Goal: Download file/media

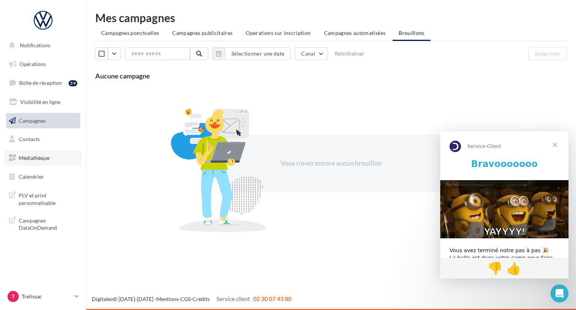
click at [51, 155] on link "Médiathèque" at bounding box center [42, 158] width 77 height 16
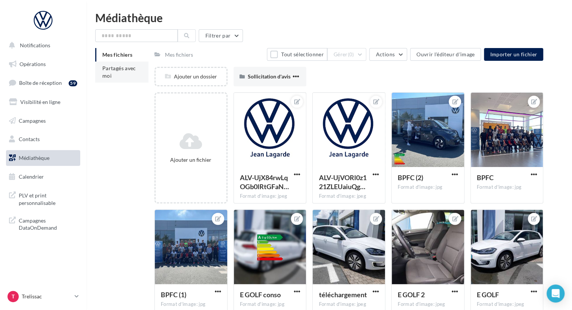
click at [124, 74] on li "Partagés avec moi" at bounding box center [121, 71] width 53 height 21
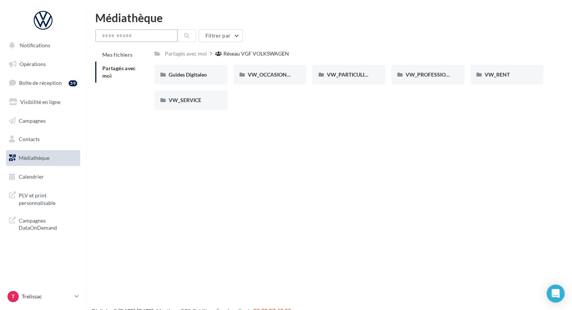
click at [153, 38] on input "text" at bounding box center [136, 35] width 82 height 13
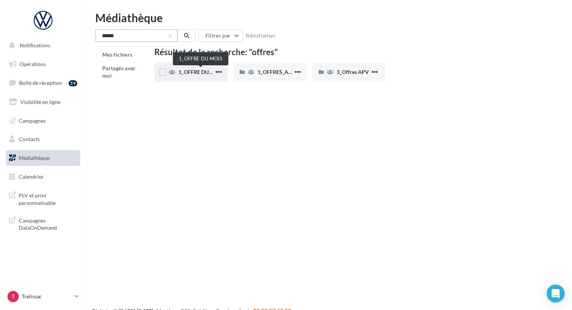
type input "******"
click at [196, 69] on span "1_OFFRE DU MOIS" at bounding box center [200, 72] width 45 height 6
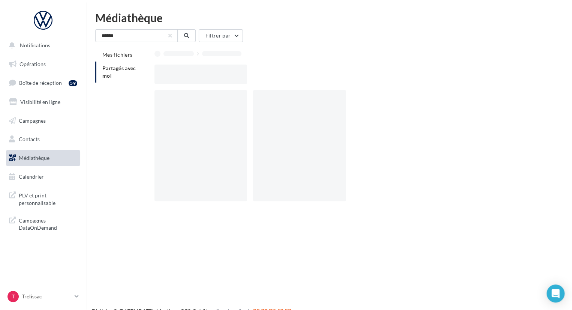
click at [196, 69] on div at bounding box center [200, 73] width 93 height 19
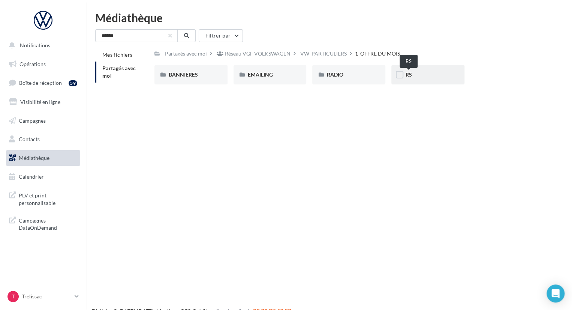
click at [408, 72] on span "RS" at bounding box center [408, 74] width 6 height 6
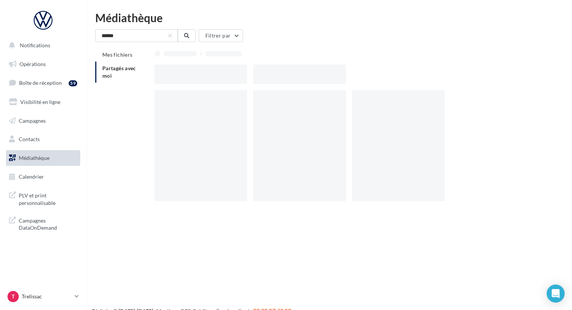
click at [408, 72] on div at bounding box center [351, 73] width 395 height 19
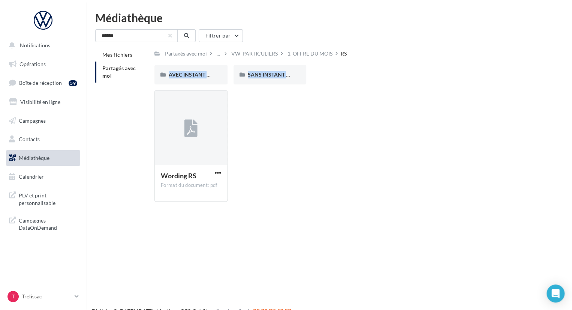
click at [269, 93] on div "Wording RS Format du document: pdf Wording RS" at bounding box center [351, 148] width 395 height 117
click at [186, 72] on span "AVEC INSTANT VW" at bounding box center [192, 74] width 47 height 6
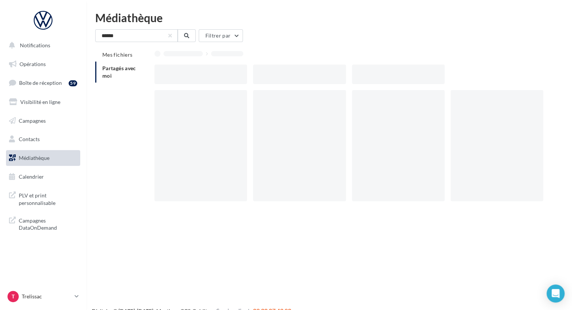
click at [186, 72] on div at bounding box center [200, 73] width 93 height 19
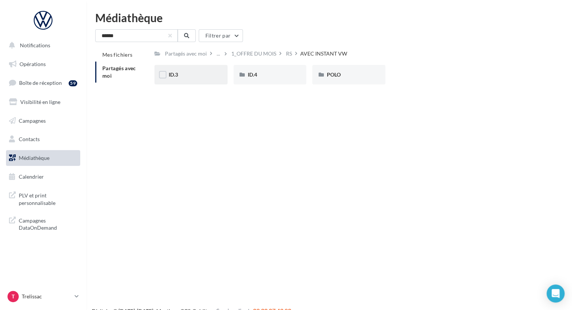
click at [194, 73] on div "ID.3" at bounding box center [191, 74] width 45 height 7
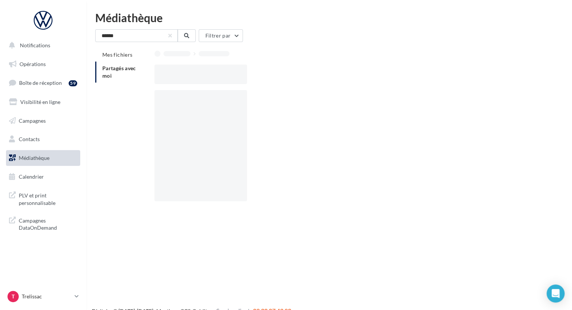
click at [194, 73] on div at bounding box center [200, 73] width 93 height 19
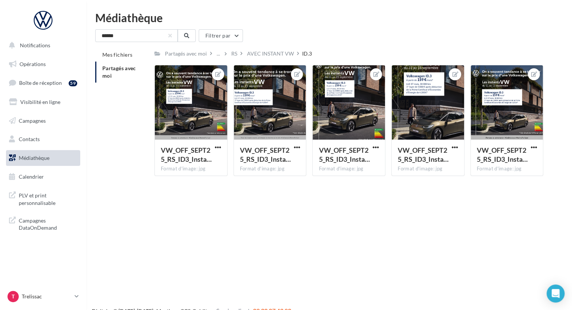
click at [208, 204] on div "Notifications Opérations Boîte de réception 59 Visibilité en ligne Campagnes Co…" at bounding box center [286, 167] width 572 height 310
click at [216, 76] on icon at bounding box center [218, 74] width 6 height 5
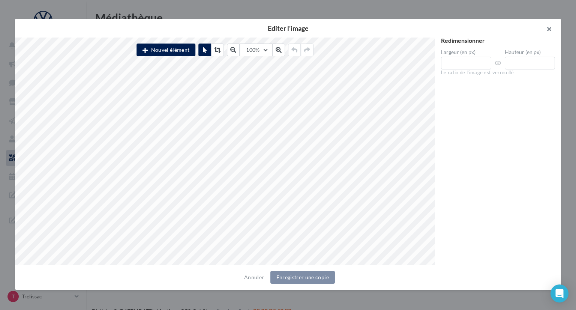
click at [547, 30] on button "button" at bounding box center [546, 30] width 30 height 22
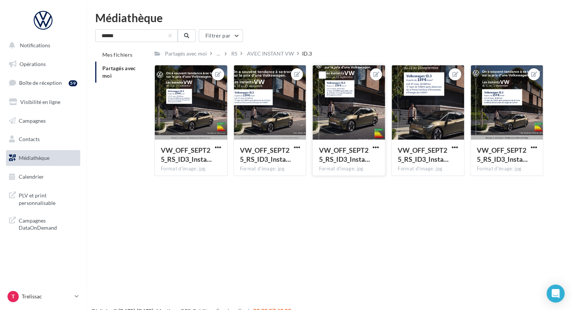
click at [357, 99] on div at bounding box center [349, 102] width 72 height 75
click at [377, 74] on icon at bounding box center [376, 74] width 6 height 5
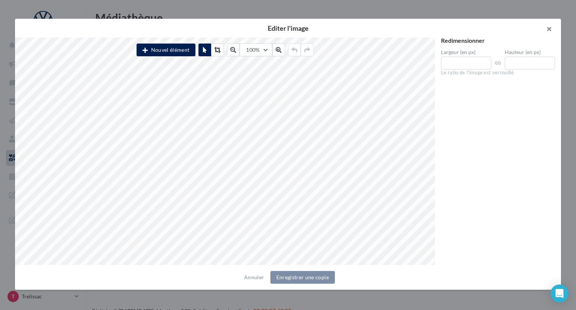
click at [549, 31] on button "button" at bounding box center [546, 30] width 30 height 22
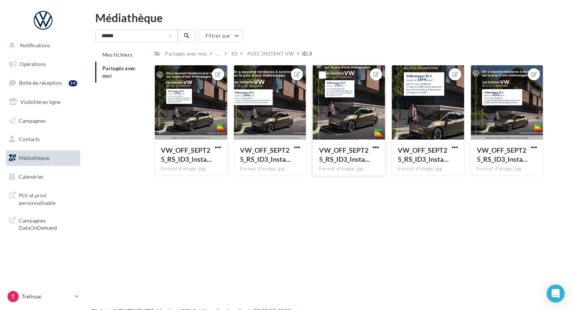
click at [376, 145] on span "button" at bounding box center [376, 147] width 6 height 6
click at [353, 185] on button "Télécharger" at bounding box center [340, 181] width 79 height 19
click at [443, 119] on div at bounding box center [428, 102] width 72 height 75
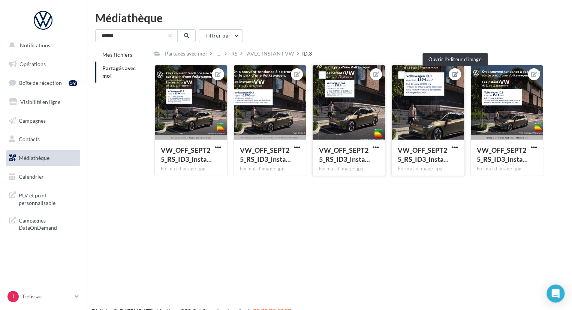
click at [456, 70] on button at bounding box center [455, 74] width 6 height 9
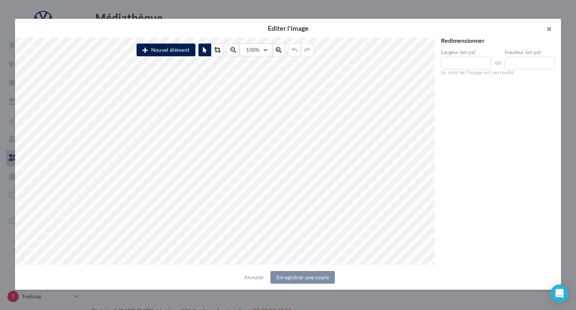
click at [548, 30] on button "button" at bounding box center [546, 30] width 30 height 22
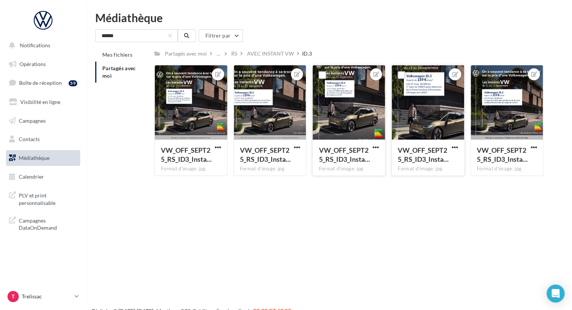
click at [449, 145] on div "VW_OFF_SEPT25_RS_ID3_Insta…" at bounding box center [428, 155] width 60 height 20
click at [454, 148] on span "button" at bounding box center [455, 147] width 6 height 6
click at [430, 182] on button "Télécharger" at bounding box center [419, 181] width 79 height 19
click at [275, 54] on div "AVEC INSTANT VW" at bounding box center [270, 53] width 47 height 7
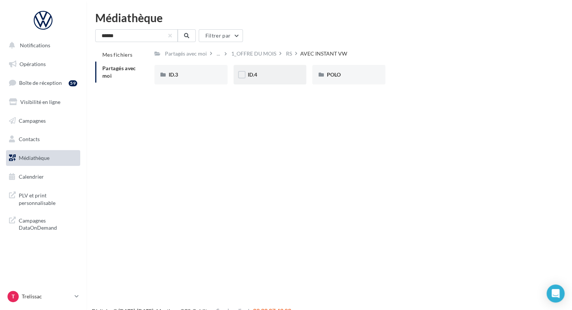
click at [262, 73] on div "ID.4" at bounding box center [270, 74] width 45 height 7
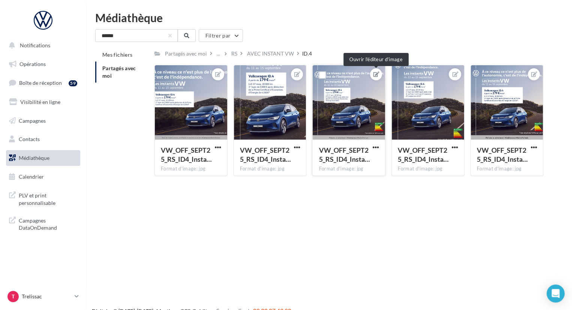
click at [375, 73] on icon at bounding box center [376, 74] width 6 height 5
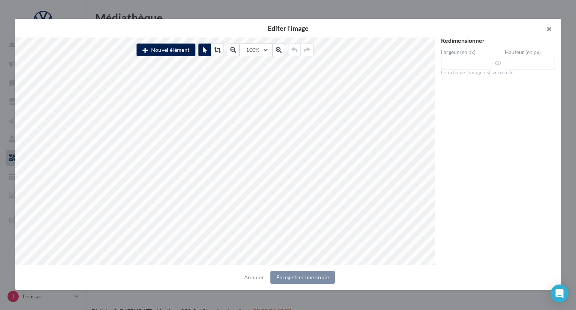
click at [548, 30] on button "button" at bounding box center [546, 30] width 30 height 22
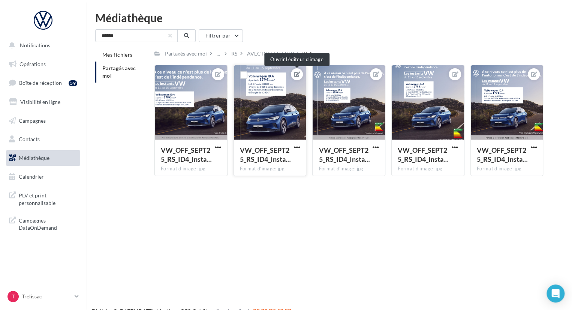
click at [294, 76] on icon at bounding box center [297, 74] width 6 height 5
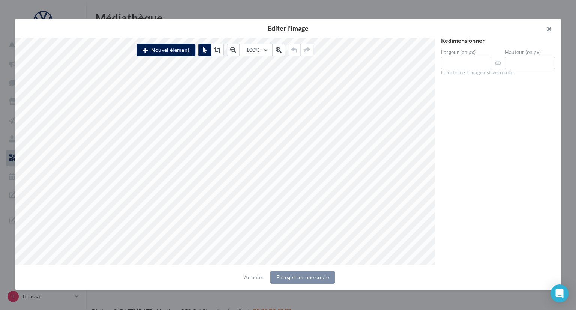
click at [548, 29] on button "button" at bounding box center [546, 30] width 30 height 22
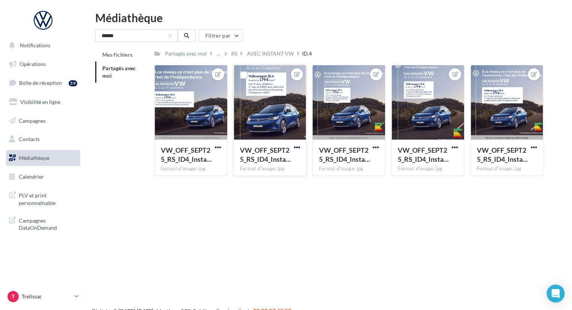
click at [298, 149] on span "button" at bounding box center [296, 147] width 6 height 6
click at [278, 180] on button "Télécharger" at bounding box center [261, 181] width 79 height 19
click at [443, 114] on div at bounding box center [428, 102] width 72 height 75
click at [455, 75] on icon at bounding box center [455, 74] width 6 height 5
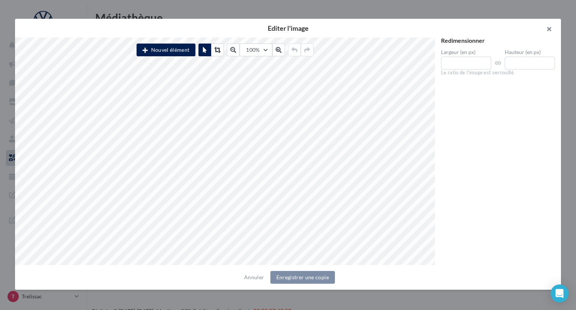
click at [555, 22] on button "button" at bounding box center [546, 30] width 30 height 22
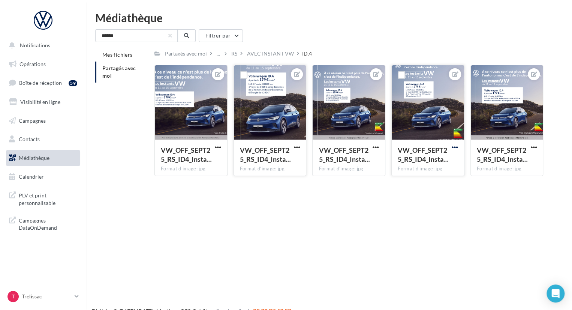
click at [455, 147] on span "button" at bounding box center [455, 147] width 6 height 6
click at [437, 177] on button "Télécharger" at bounding box center [419, 181] width 79 height 19
click at [256, 55] on div "AVEC INSTANT VW" at bounding box center [270, 53] width 47 height 7
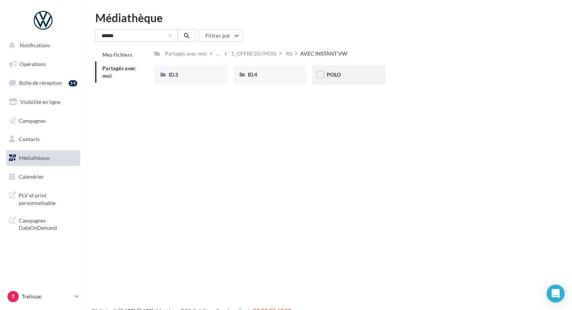
click at [351, 82] on div "POLO" at bounding box center [348, 74] width 73 height 19
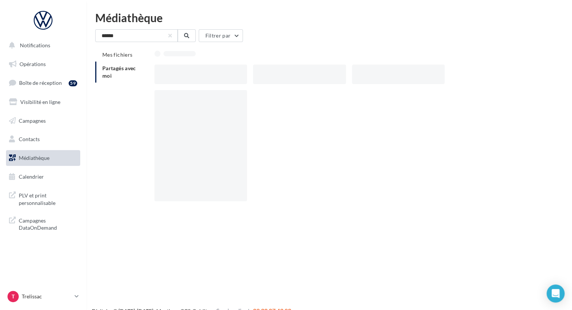
click at [351, 82] on div at bounding box center [302, 73] width 99 height 19
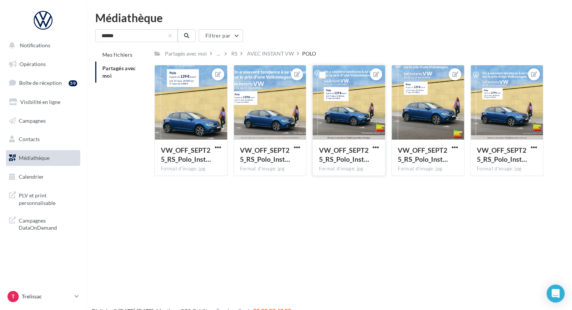
click at [357, 92] on div at bounding box center [349, 102] width 72 height 75
click at [374, 75] on icon at bounding box center [376, 74] width 6 height 5
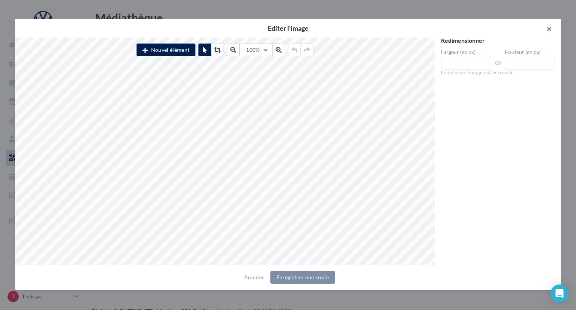
click at [547, 28] on button "button" at bounding box center [546, 30] width 30 height 22
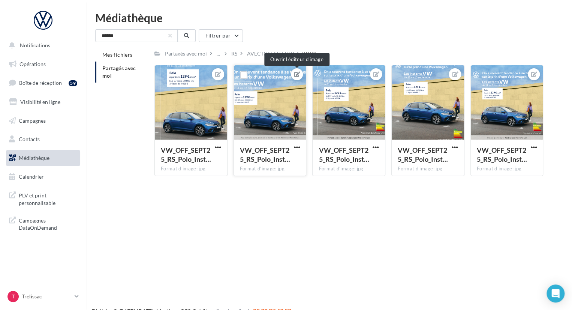
click at [296, 75] on icon at bounding box center [297, 74] width 6 height 5
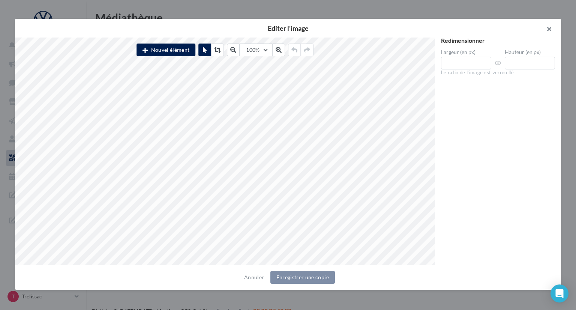
click at [549, 29] on button "button" at bounding box center [546, 30] width 30 height 22
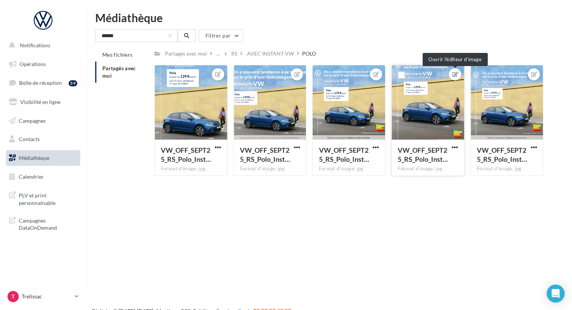
click at [456, 72] on icon at bounding box center [455, 74] width 6 height 5
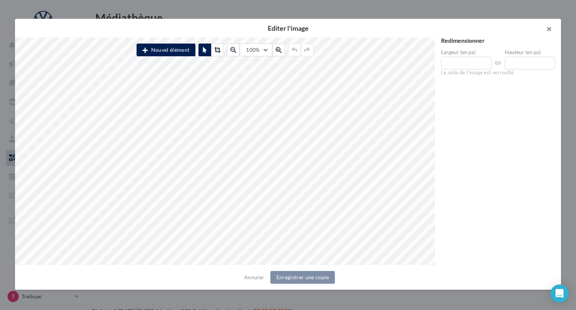
click at [547, 27] on button "button" at bounding box center [546, 30] width 30 height 22
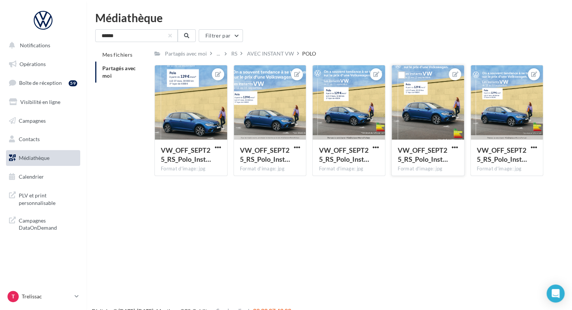
click at [455, 142] on div "VW_OFF_SEPT25_RS_Polo_Inst… Format d'image: jpg" at bounding box center [428, 156] width 72 height 35
click at [454, 148] on span "button" at bounding box center [455, 147] width 6 height 6
click at [434, 179] on button "Télécharger" at bounding box center [419, 181] width 79 height 19
click at [269, 56] on div "AVEC INSTANT VW" at bounding box center [270, 53] width 47 height 7
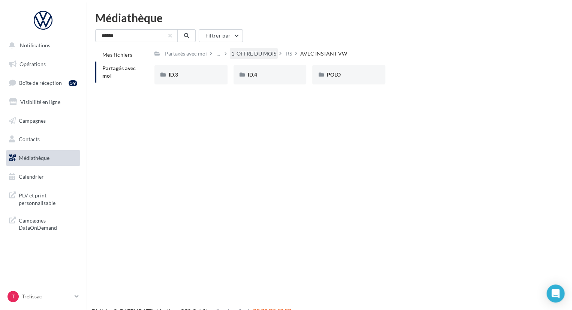
click at [268, 51] on div "1_OFFRE DU MOIS" at bounding box center [253, 53] width 45 height 7
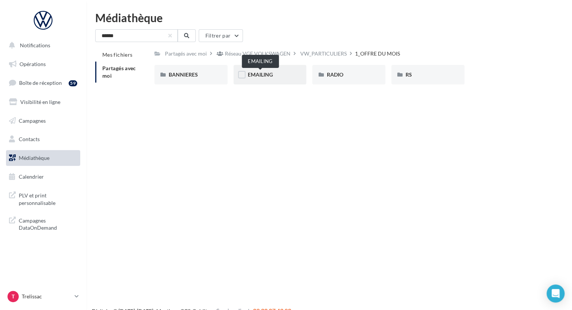
click at [258, 75] on span "EMAILING" at bounding box center [260, 74] width 25 height 6
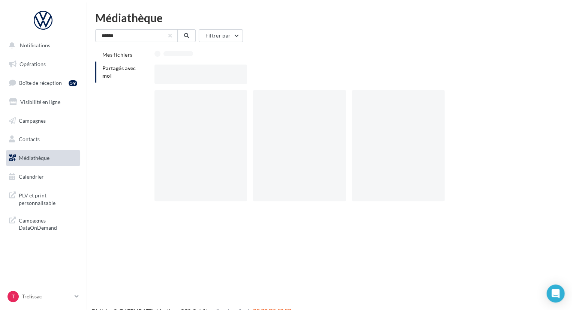
click at [258, 75] on div at bounding box center [351, 73] width 395 height 19
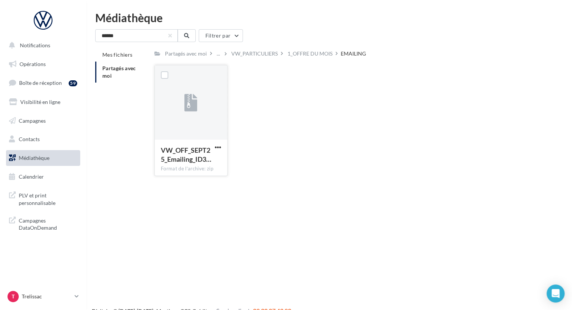
click at [223, 145] on div "VW_OFF_SEPT25_Emailing_ID3… Format de l'archive: zip" at bounding box center [191, 156] width 72 height 35
click at [217, 148] on span "button" at bounding box center [218, 147] width 6 height 6
click at [208, 161] on button "Télécharger" at bounding box center [185, 161] width 75 height 19
click at [298, 57] on div "1_OFFRE DU MOIS" at bounding box center [309, 53] width 45 height 7
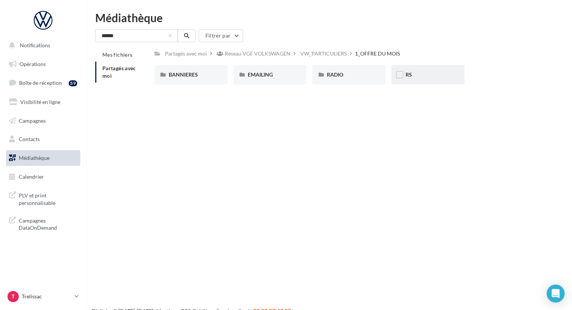
click at [420, 75] on div "RS" at bounding box center [427, 74] width 45 height 7
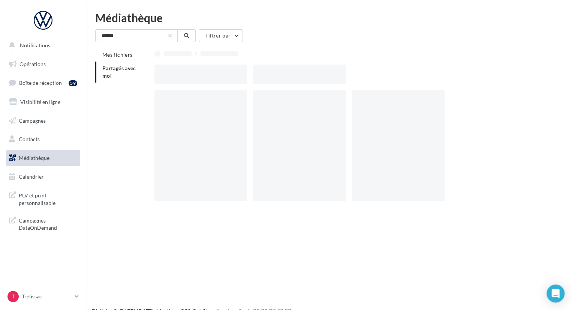
click at [420, 75] on div at bounding box center [351, 73] width 395 height 19
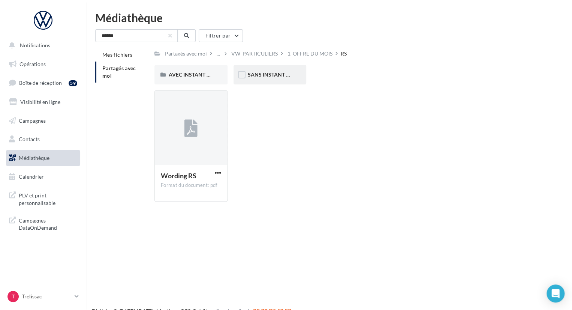
click at [264, 80] on div "SANS INSTANT VW" at bounding box center [269, 74] width 73 height 19
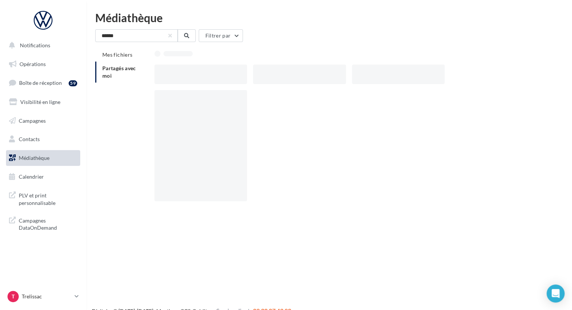
click at [264, 80] on div at bounding box center [299, 73] width 93 height 19
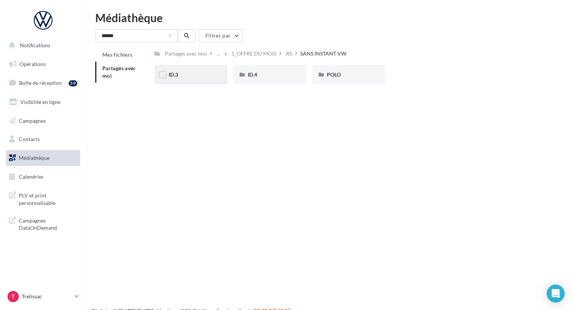
click at [176, 80] on div "ID.3" at bounding box center [190, 74] width 73 height 19
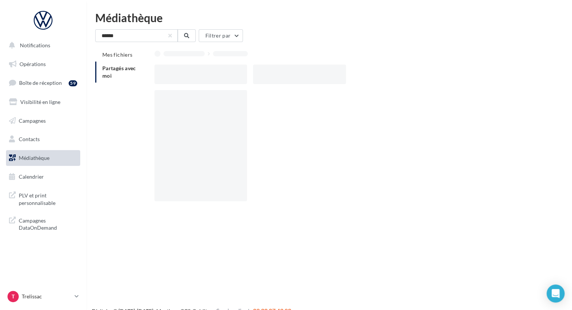
click at [176, 80] on div at bounding box center [200, 73] width 93 height 19
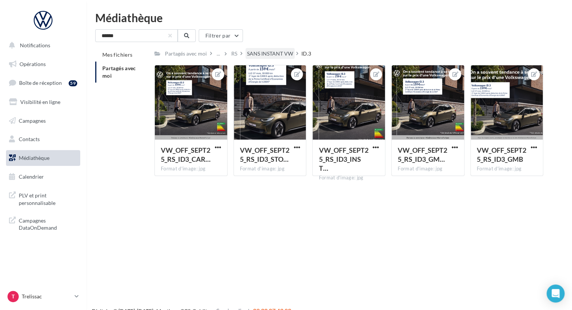
click at [248, 55] on div "SANS INSTANT VW" at bounding box center [270, 53] width 46 height 7
